Goal: Information Seeking & Learning: Learn about a topic

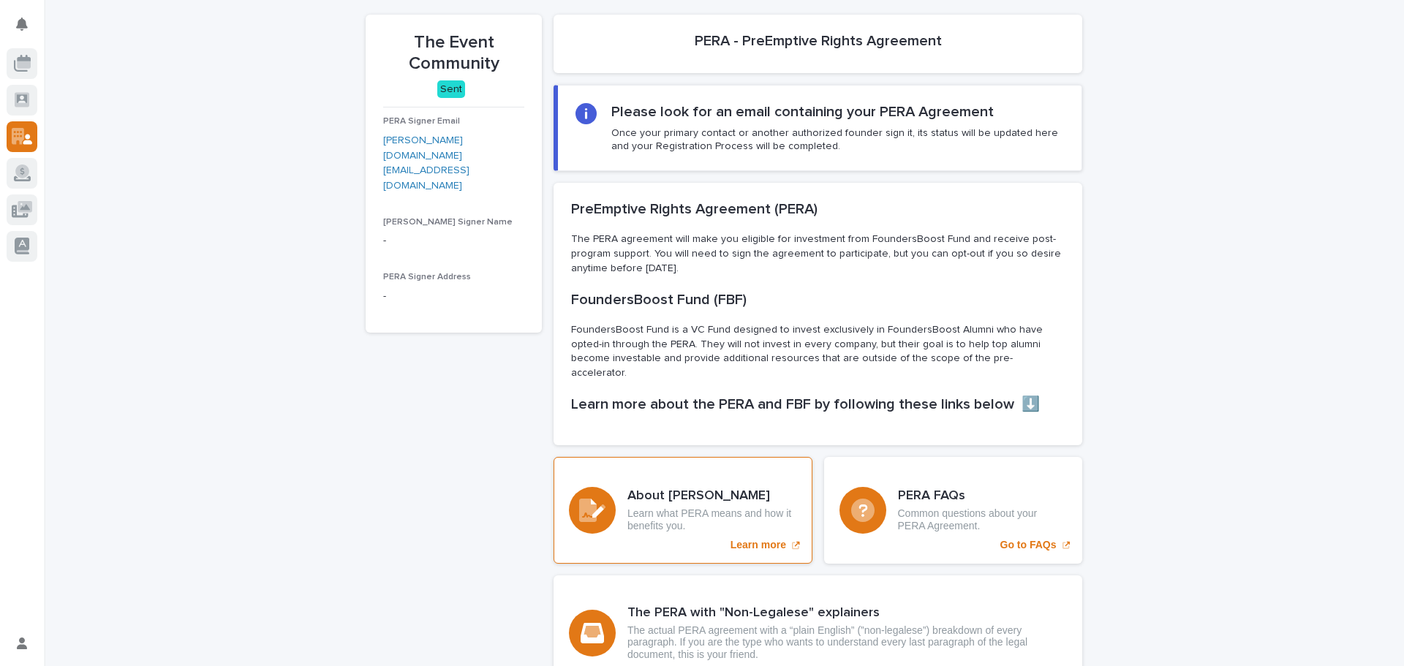
scroll to position [216, 0]
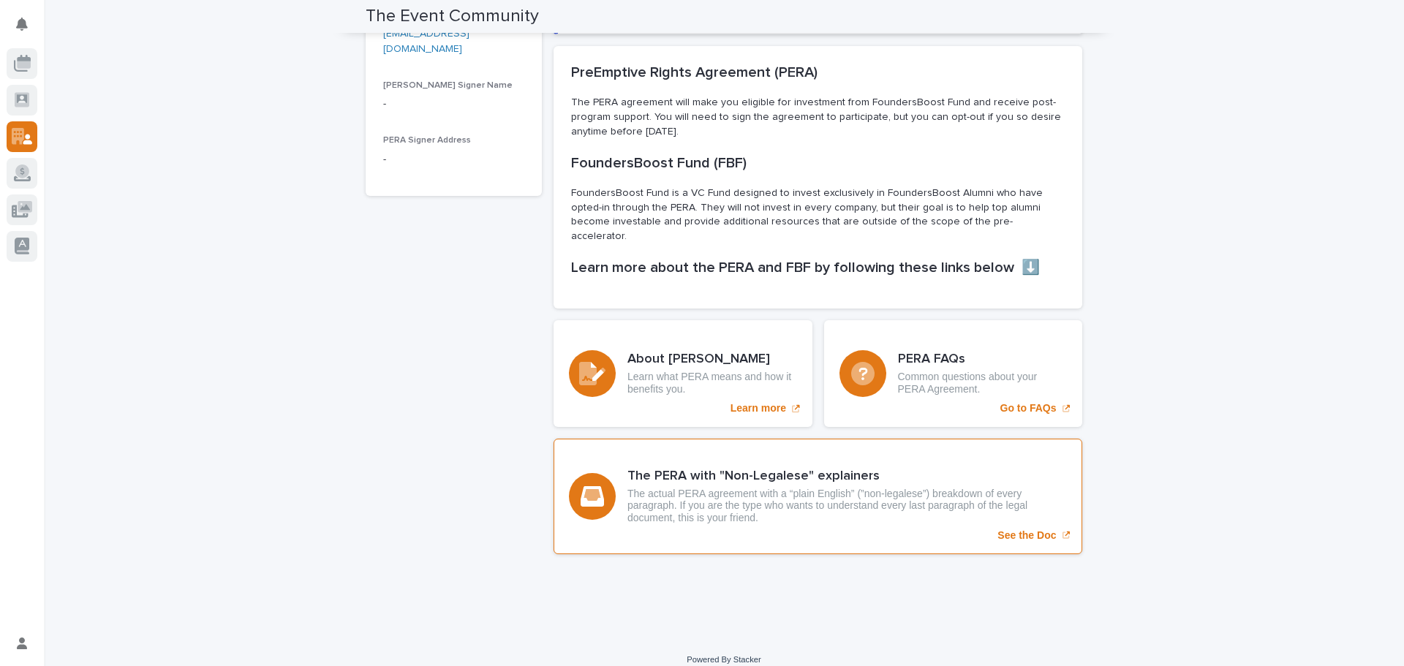
click at [923, 521] on div "The PERA with "Non-Legalese" explainers The actual PERA agreement with a “plain…" at bounding box center [818, 497] width 529 height 116
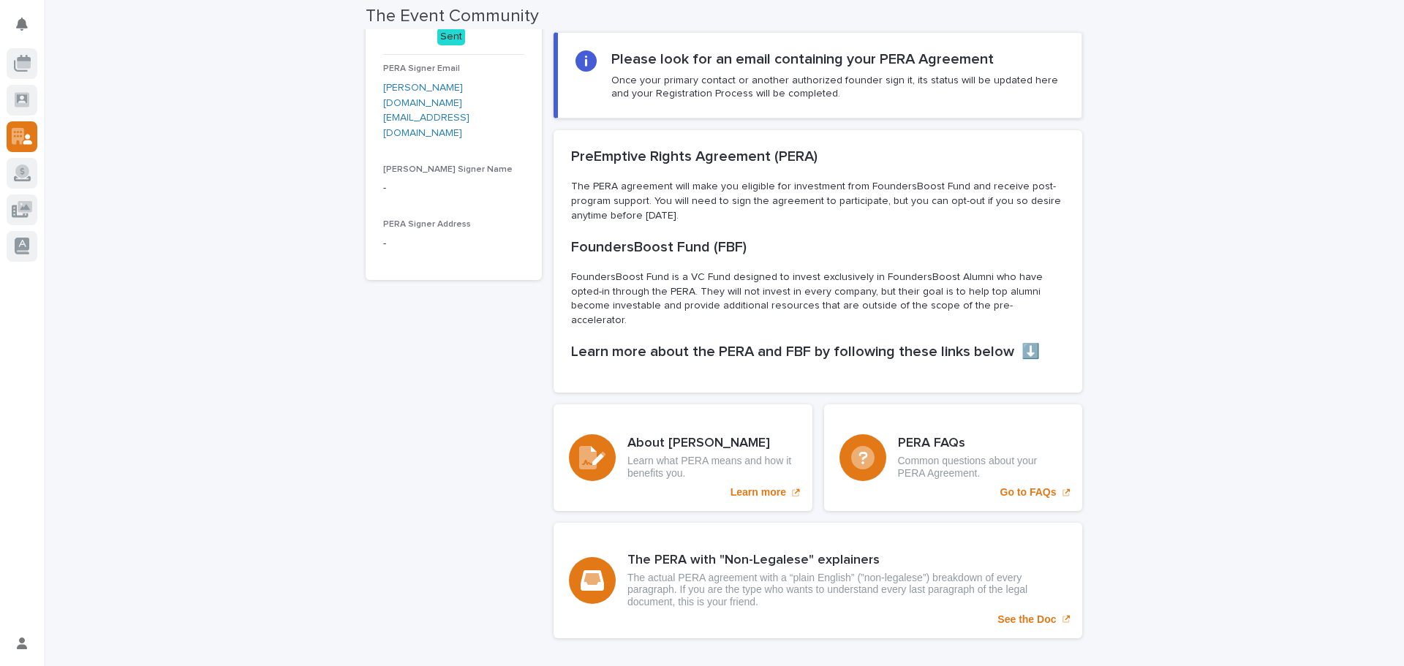
scroll to position [20, 0]
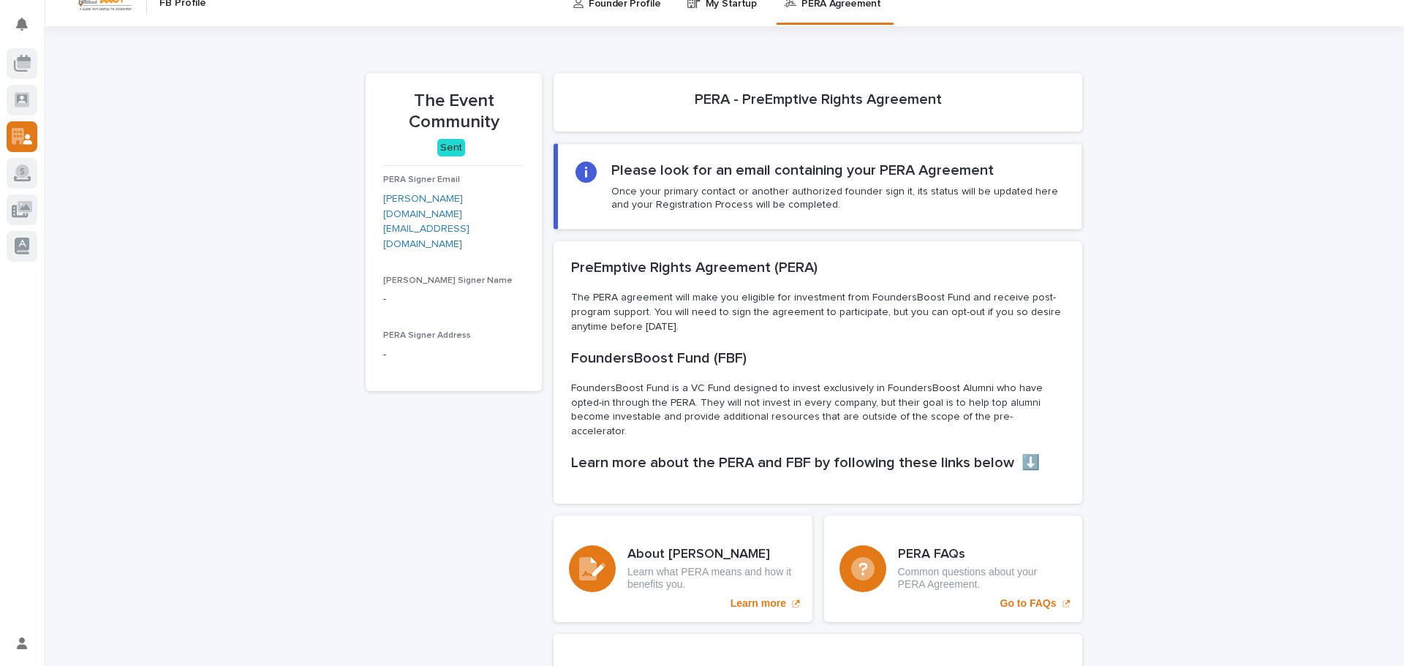
click at [444, 276] on span "[PERSON_NAME] Signer Name" at bounding box center [447, 280] width 129 height 9
click at [424, 283] on div "[PERSON_NAME] Signer Name -" at bounding box center [453, 297] width 141 height 43
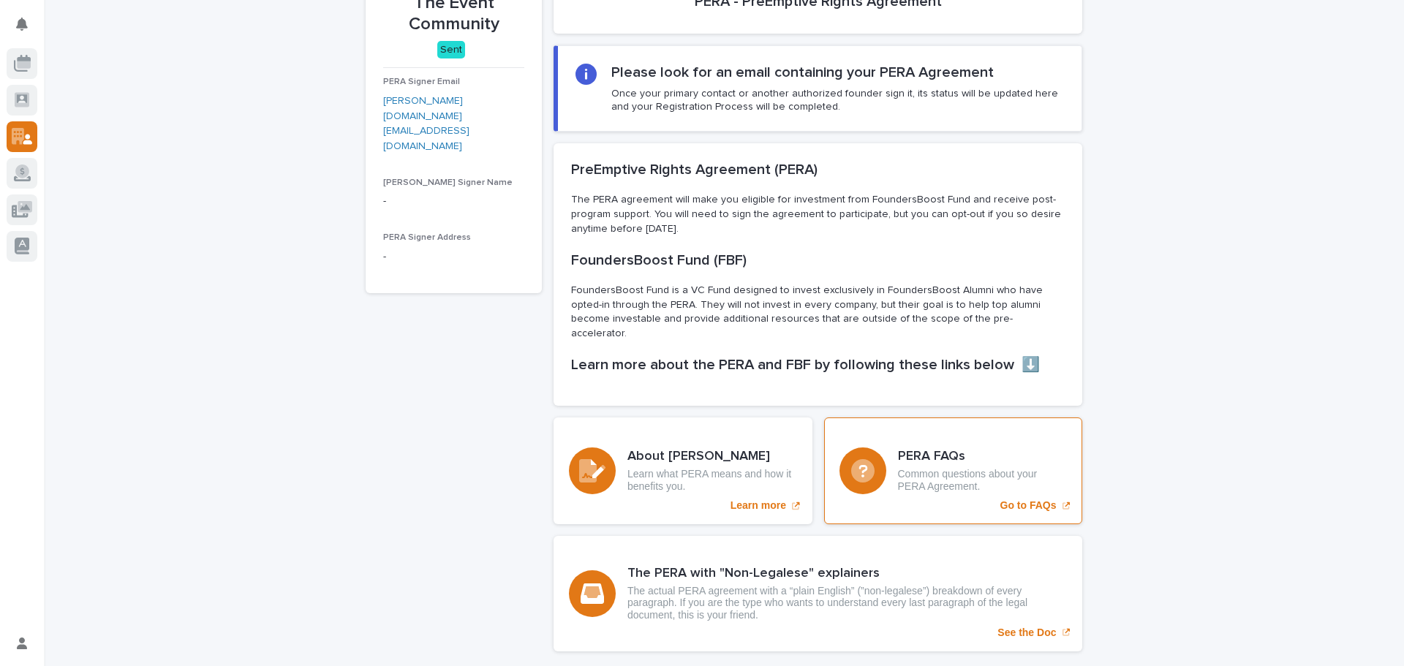
scroll to position [216, 0]
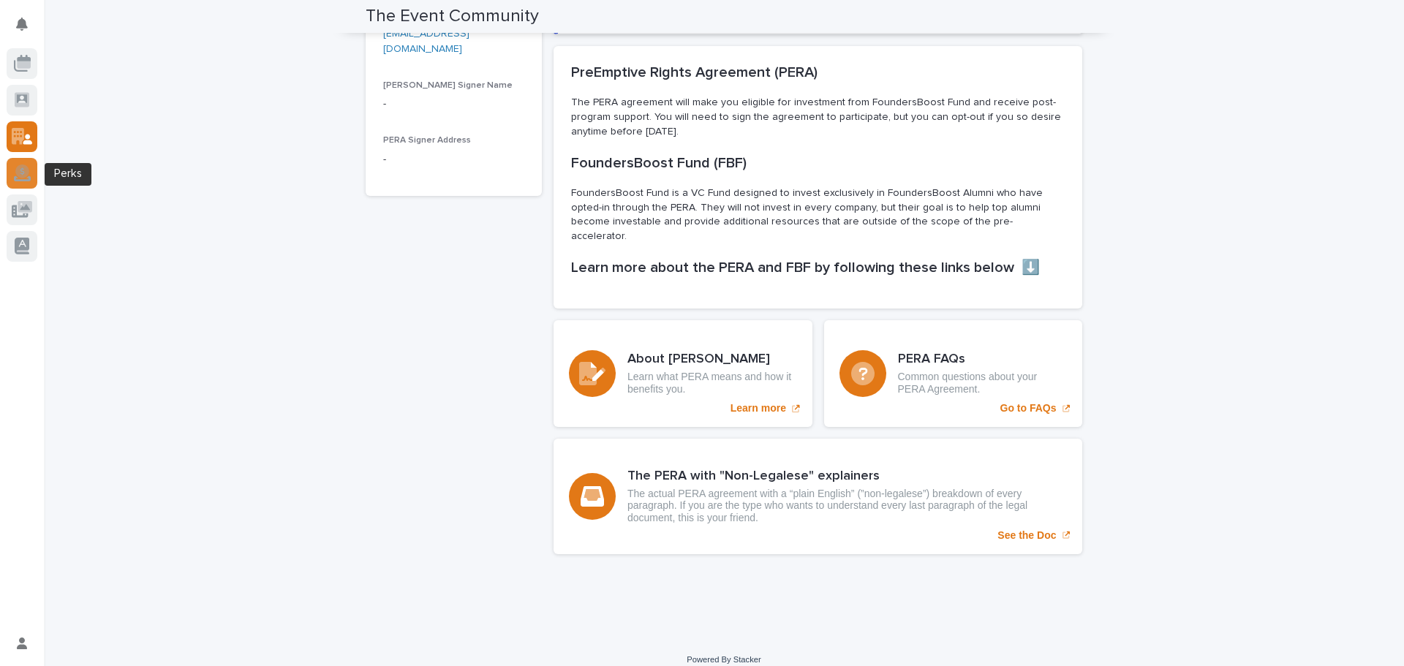
click at [17, 180] on icon at bounding box center [22, 174] width 17 height 14
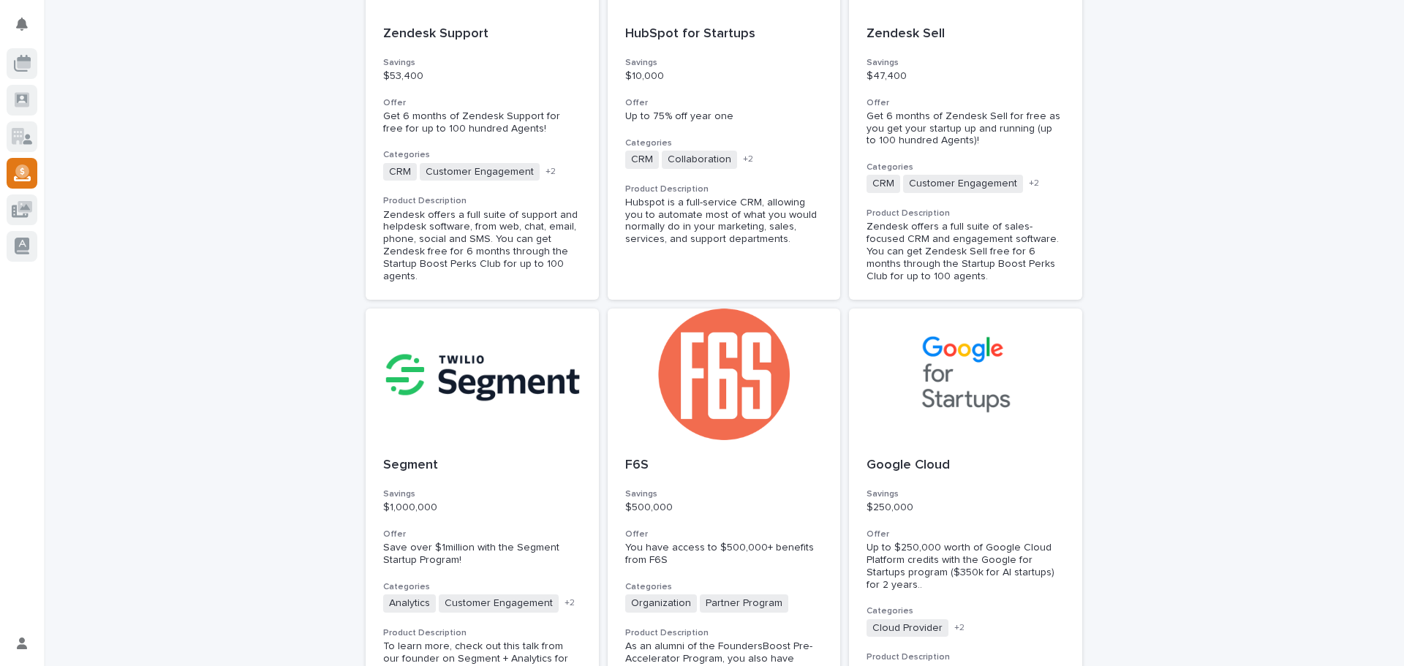
scroll to position [878, 0]
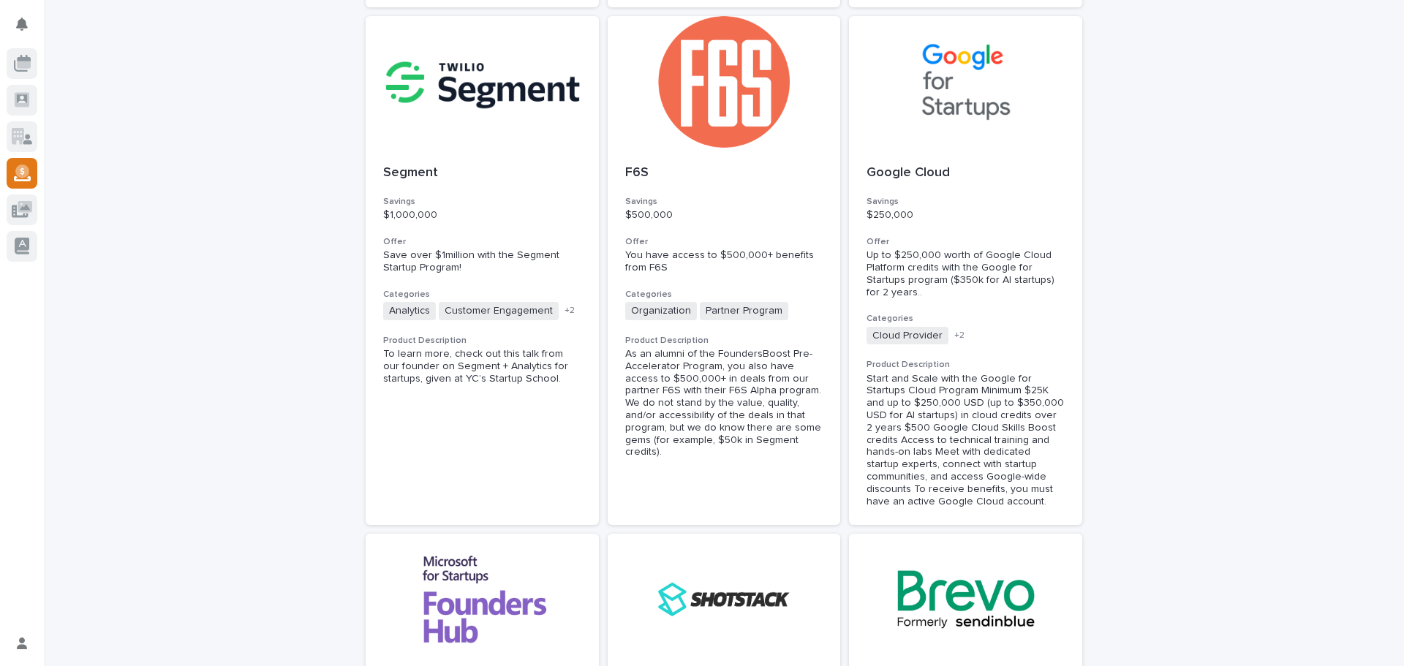
drag, startPoint x: 1156, startPoint y: 268, endPoint x: 1147, endPoint y: 252, distance: 18.7
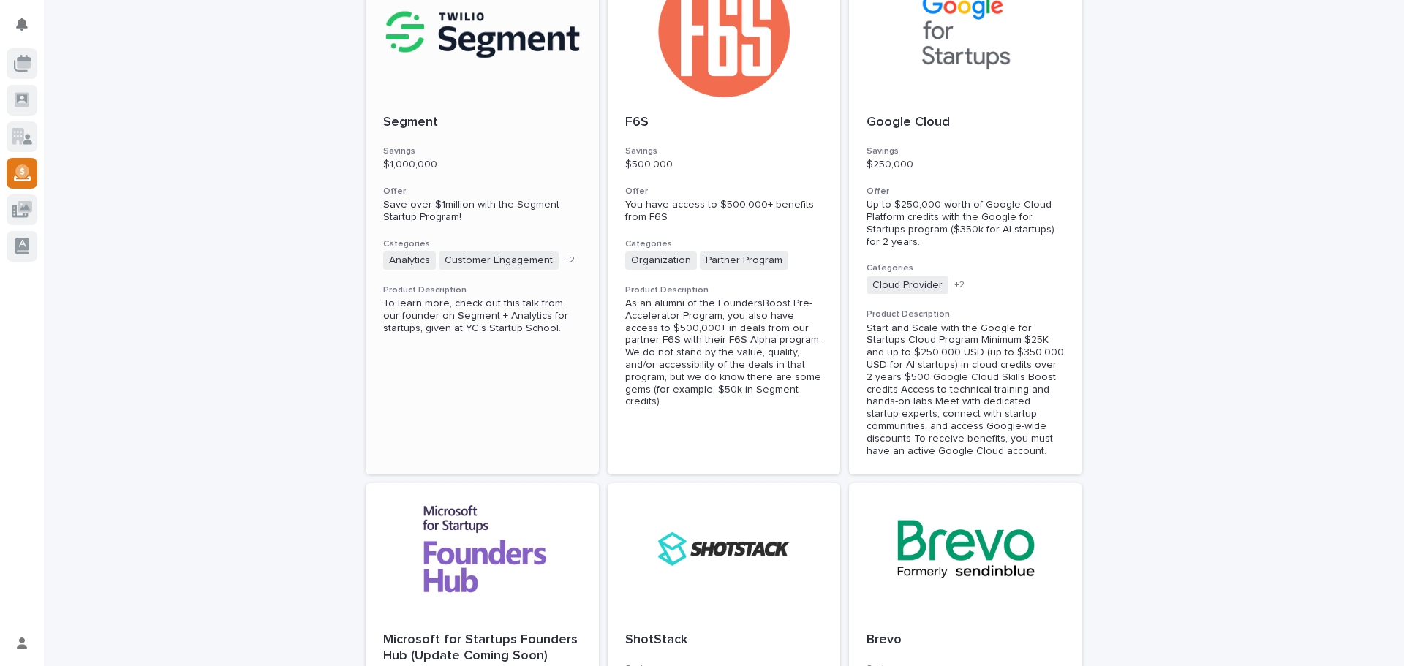
scroll to position [829, 0]
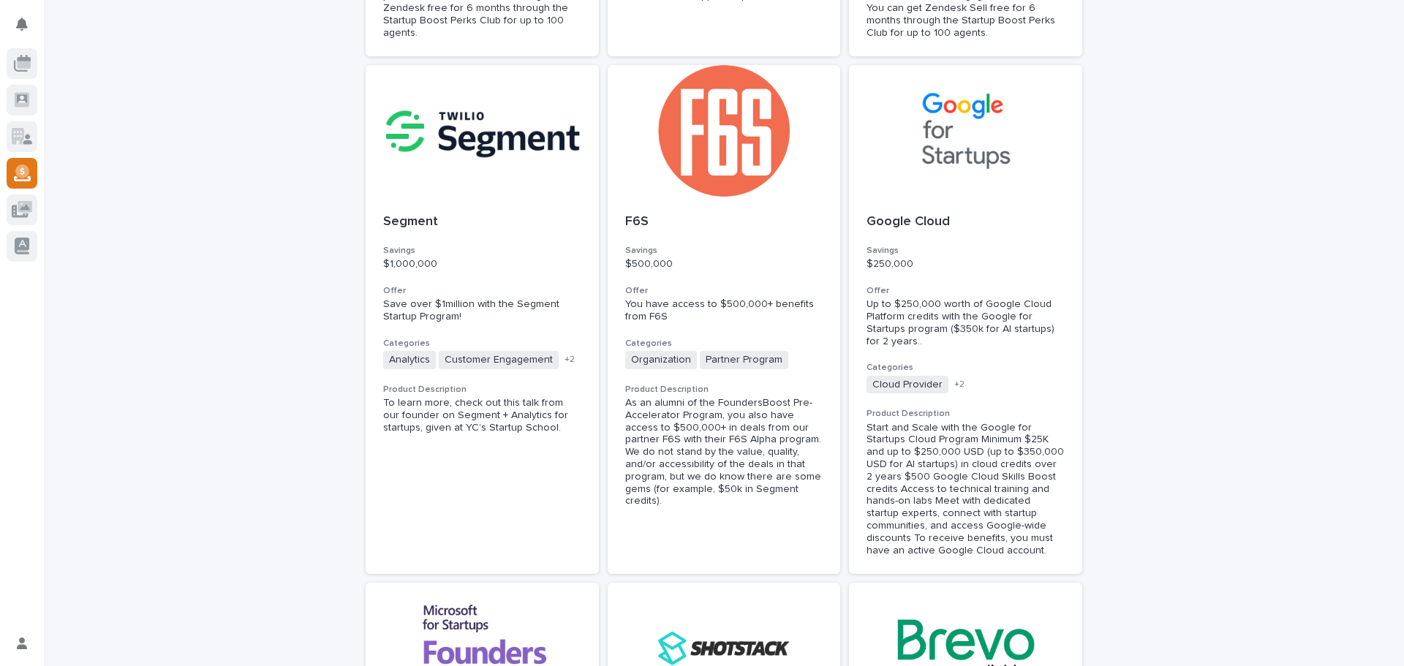
drag, startPoint x: 179, startPoint y: 78, endPoint x: 181, endPoint y: 70, distance: 7.5
